Goal: Find specific page/section: Find specific page/section

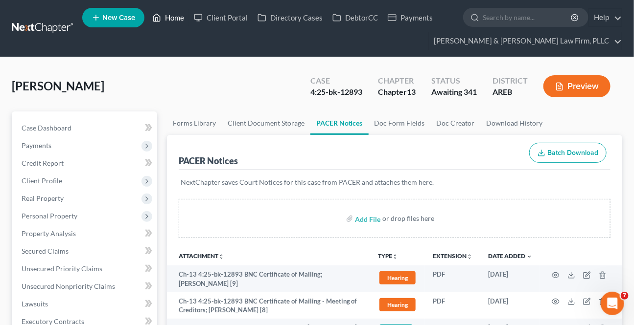
drag, startPoint x: 164, startPoint y: 10, endPoint x: 215, endPoint y: 61, distance: 71.6
click at [164, 11] on link "Home" at bounding box center [168, 18] width 42 height 18
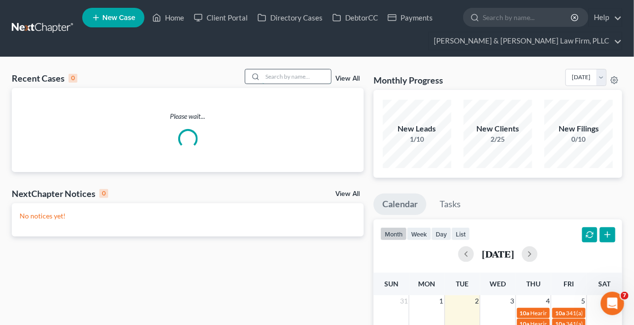
click at [279, 79] on input "search" at bounding box center [296, 76] width 68 height 14
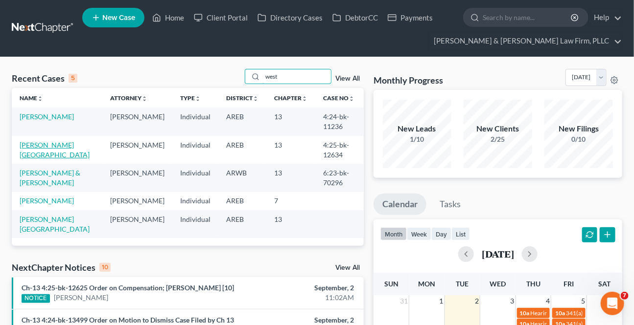
type input "west"
click at [54, 143] on link "[PERSON_NAME][GEOGRAPHIC_DATA]" at bounding box center [55, 150] width 70 height 18
select select "4"
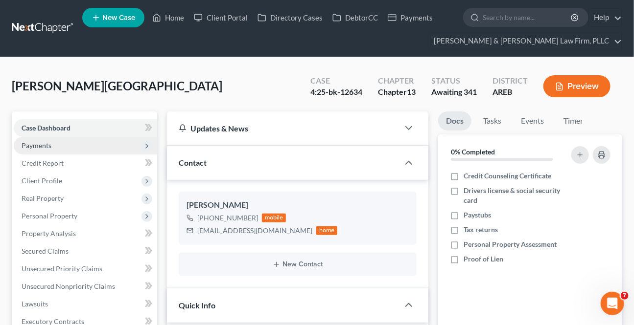
click at [33, 144] on span "Payments" at bounding box center [37, 145] width 30 height 8
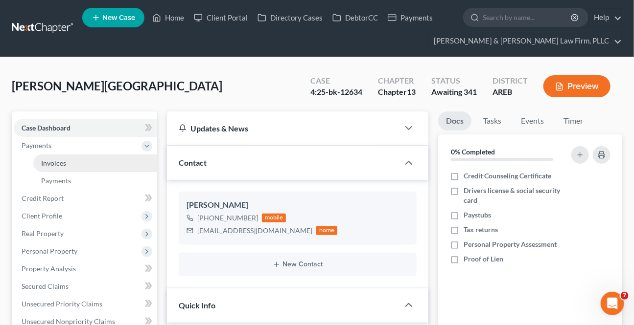
click at [47, 159] on span "Invoices" at bounding box center [53, 163] width 25 height 8
